Goal: Information Seeking & Learning: Learn about a topic

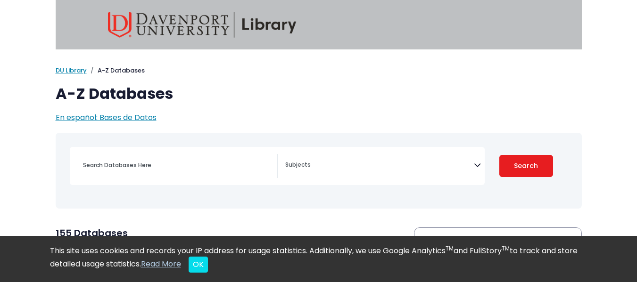
select select "Database Subject Filter"
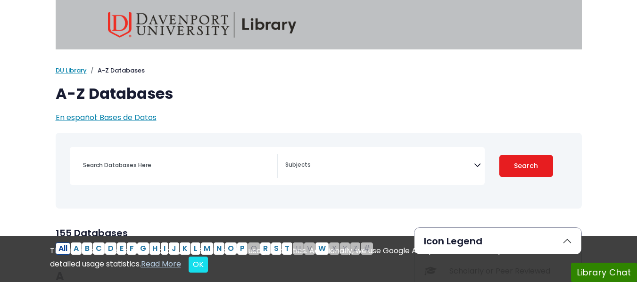
select select "Database Subject Filter"
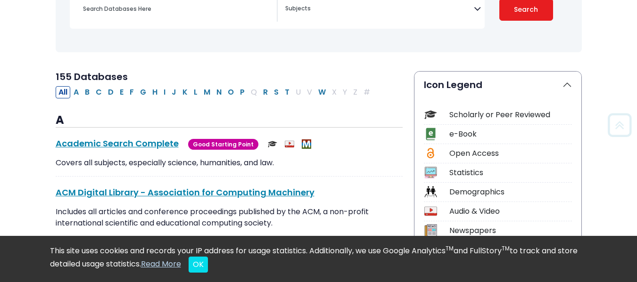
scroll to position [158, 0]
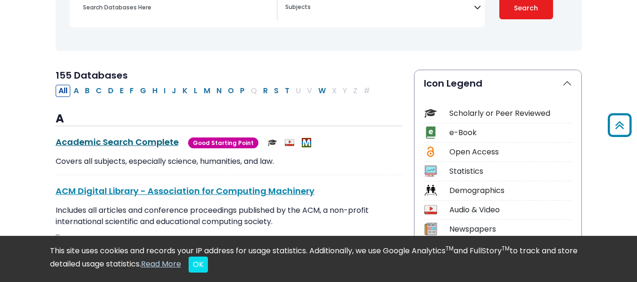
click at [73, 144] on link "Academic Search Complete This link opens in a new window" at bounding box center [117, 142] width 123 height 12
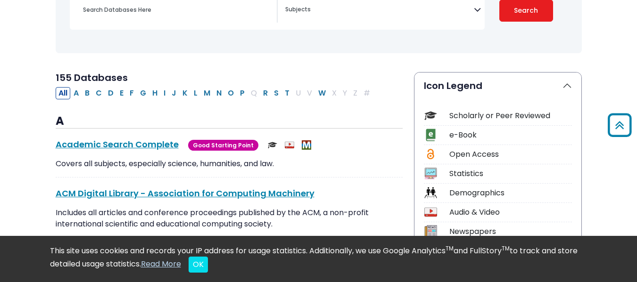
scroll to position [150, 0]
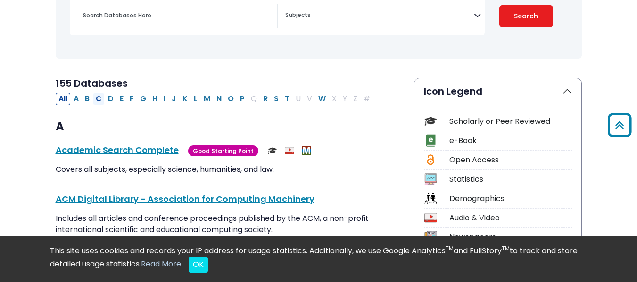
click at [98, 97] on button "C" at bounding box center [99, 99] width 12 height 12
select select "Database Subject Filter"
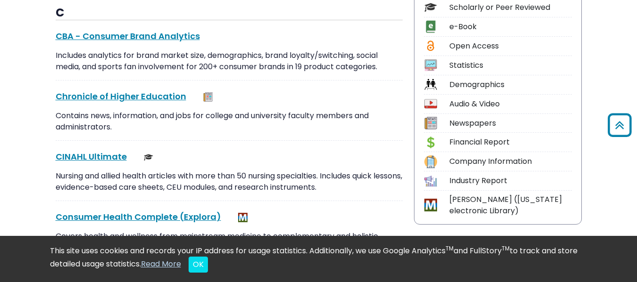
scroll to position [269, 0]
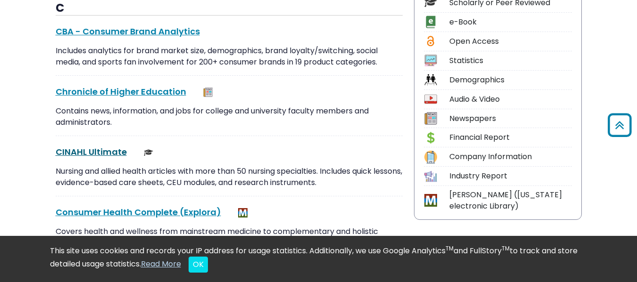
click at [101, 153] on link "CINAHL Ultimate This link opens in a new window" at bounding box center [91, 152] width 71 height 12
